Goal: Information Seeking & Learning: Learn about a topic

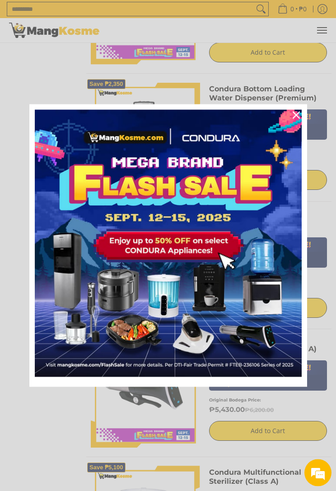
scroll to position [607, 0]
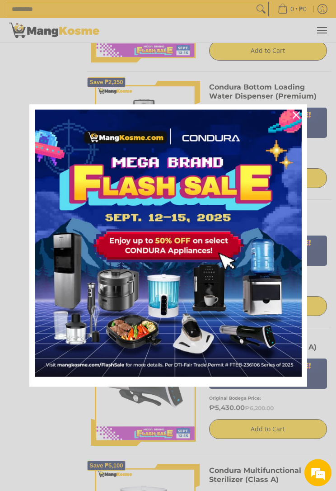
click at [295, 117] on icon "close icon" at bounding box center [296, 115] width 7 height 7
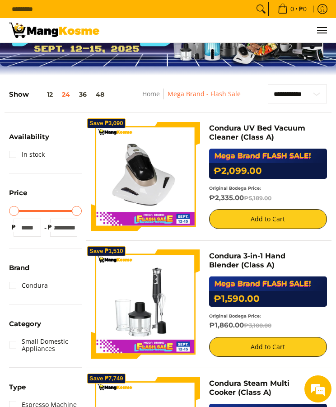
scroll to position [50, 0]
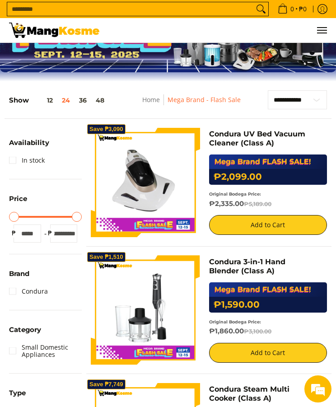
click at [70, 101] on button "24" at bounding box center [65, 100] width 17 height 7
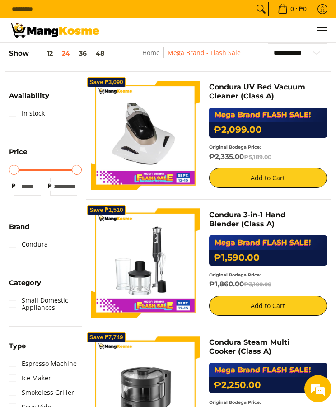
scroll to position [97, 0]
click at [50, 57] on button "12" at bounding box center [43, 53] width 28 height 7
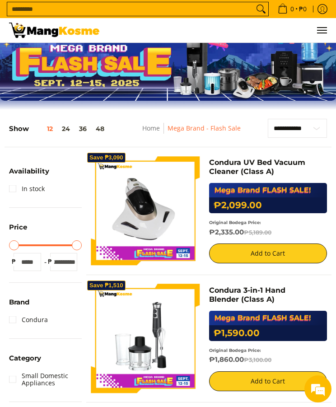
scroll to position [0, 0]
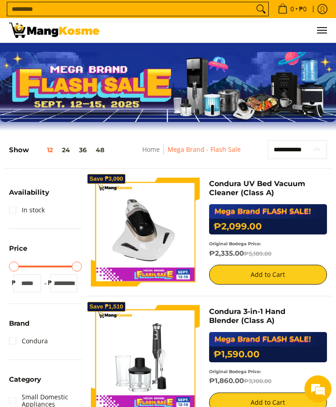
click at [291, 152] on select "**********" at bounding box center [297, 149] width 59 height 19
select select "******"
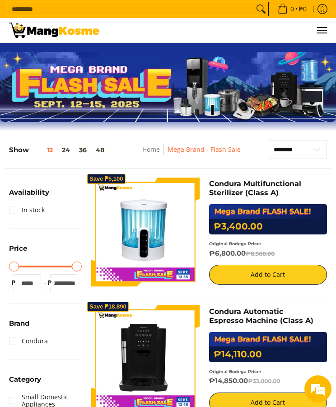
click at [73, 153] on button "24" at bounding box center [65, 150] width 17 height 7
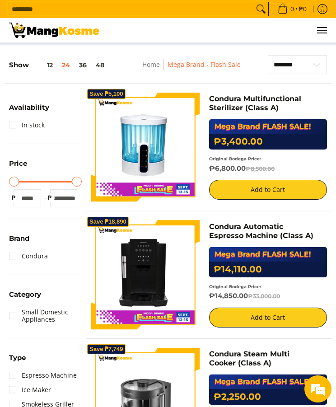
scroll to position [97, 0]
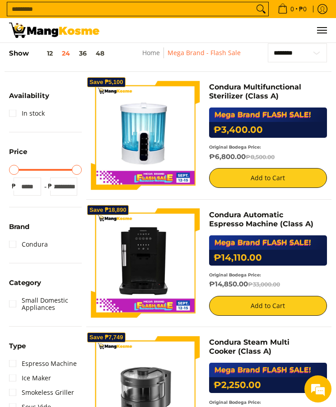
click at [86, 57] on button "36" at bounding box center [83, 53] width 17 height 7
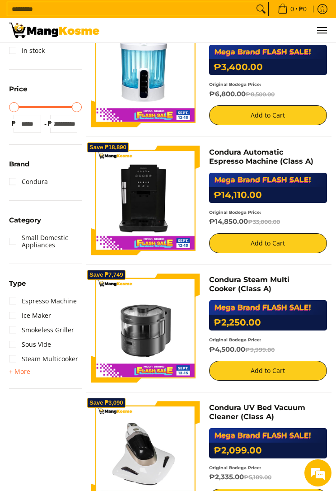
scroll to position [161, 0]
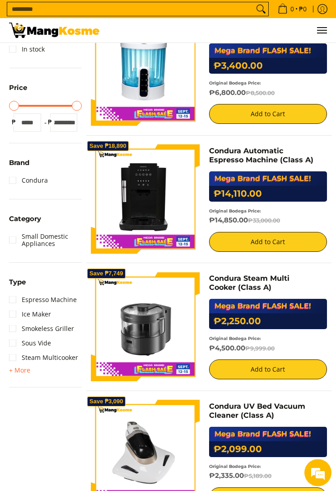
click at [16, 367] on span "+ More" at bounding box center [19, 370] width 21 height 7
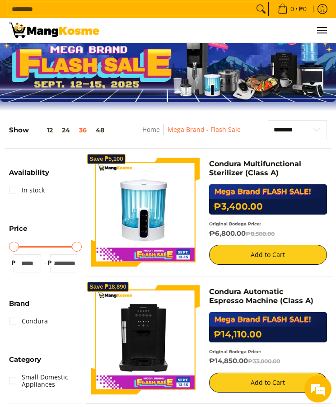
scroll to position [0, 0]
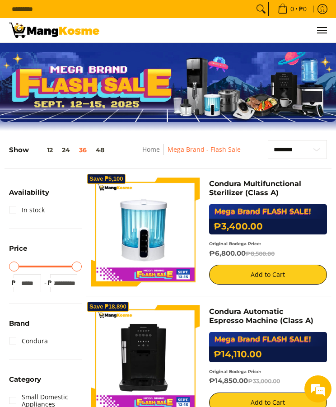
click at [57, 8] on input "Search..." at bounding box center [130, 9] width 247 height 14
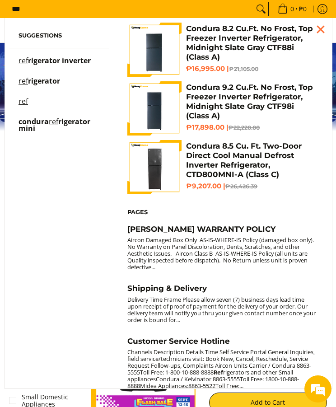
type input "***"
click at [64, 62] on span "rigerator inverter" at bounding box center [59, 61] width 63 height 10
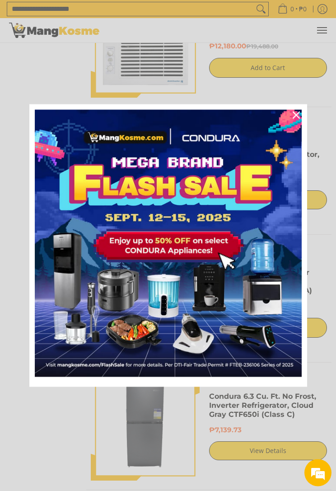
scroll to position [466, 0]
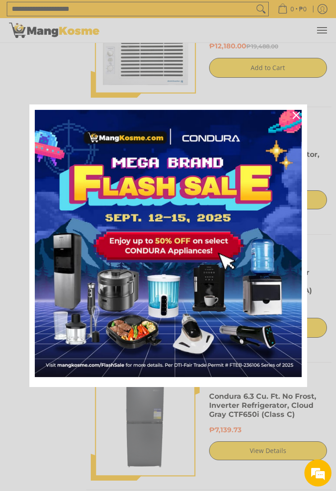
click at [297, 120] on div "Close" at bounding box center [296, 115] width 14 height 14
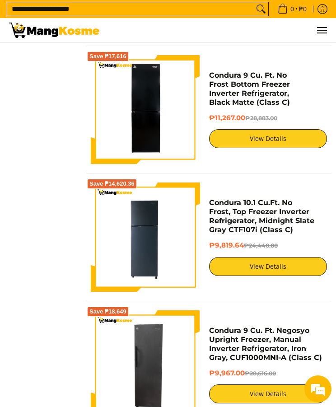
scroll to position [1122, 0]
